Goal: Find specific page/section: Find specific page/section

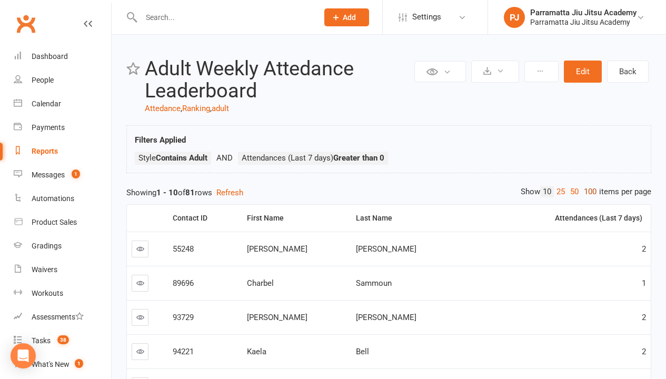
click at [588, 192] on link "100" at bounding box center [590, 191] width 18 height 11
